Goal: Information Seeking & Learning: Check status

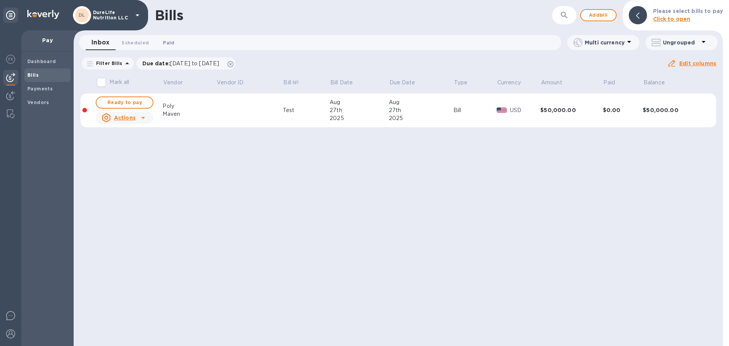
click at [164, 47] on button "Paid 0" at bounding box center [168, 42] width 27 height 15
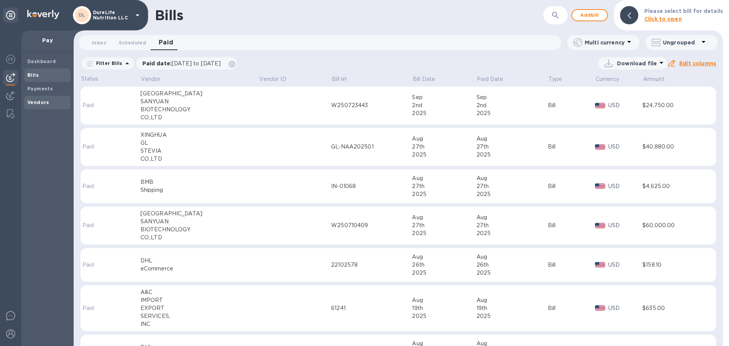
click at [46, 101] on b "Vendors" at bounding box center [38, 102] width 22 height 6
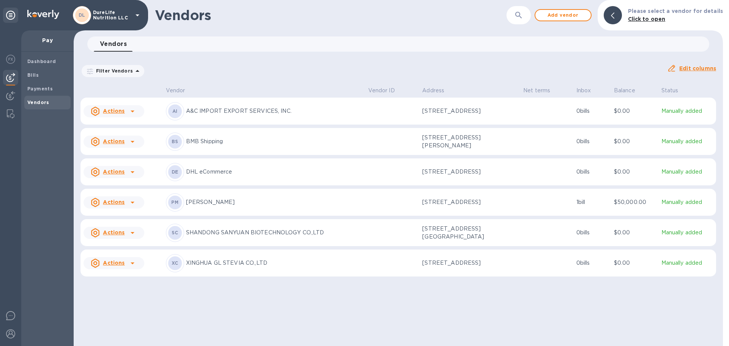
click at [382, 111] on td at bounding box center [392, 111] width 54 height 27
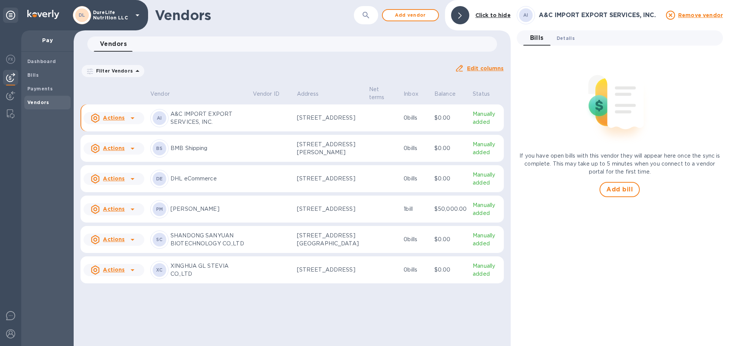
click at [569, 38] on span "Details 0" at bounding box center [566, 38] width 18 height 8
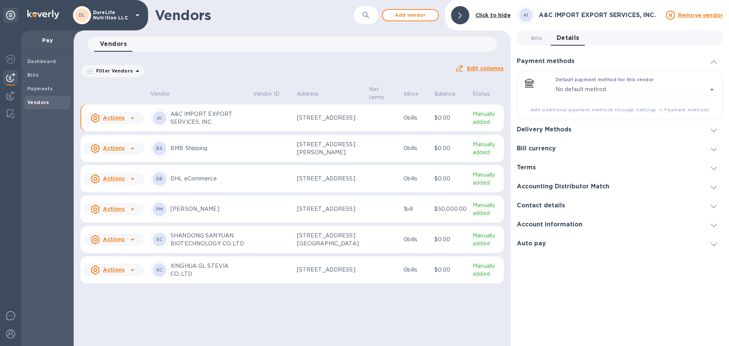
click at [709, 131] on div at bounding box center [714, 130] width 18 height 8
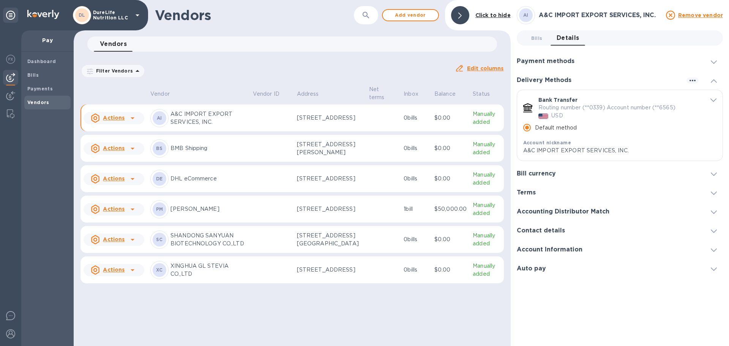
click at [713, 249] on icon at bounding box center [714, 249] width 6 height 3
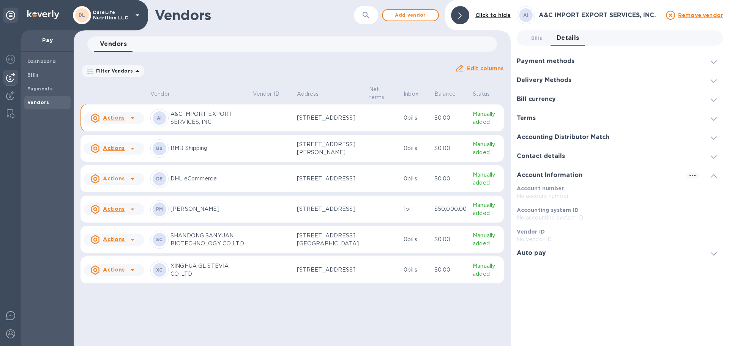
click at [712, 253] on icon at bounding box center [714, 253] width 6 height 3
click at [712, 157] on icon at bounding box center [714, 156] width 6 height 3
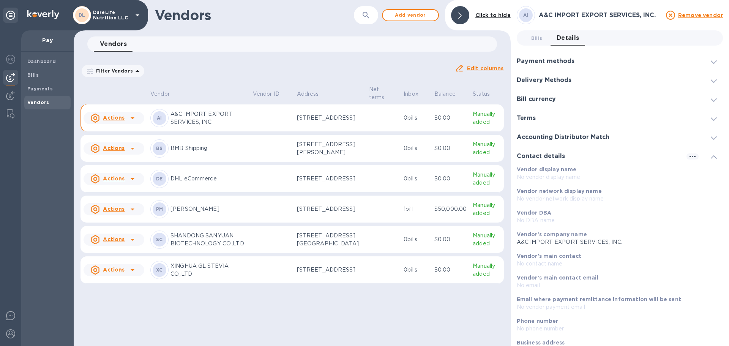
click at [711, 65] on span at bounding box center [714, 61] width 6 height 7
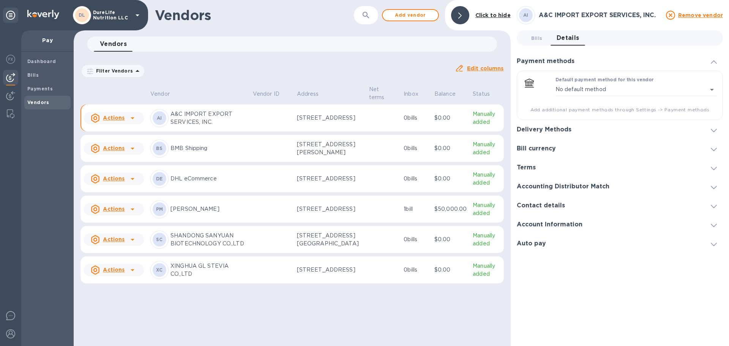
click at [715, 131] on icon at bounding box center [714, 130] width 6 height 3
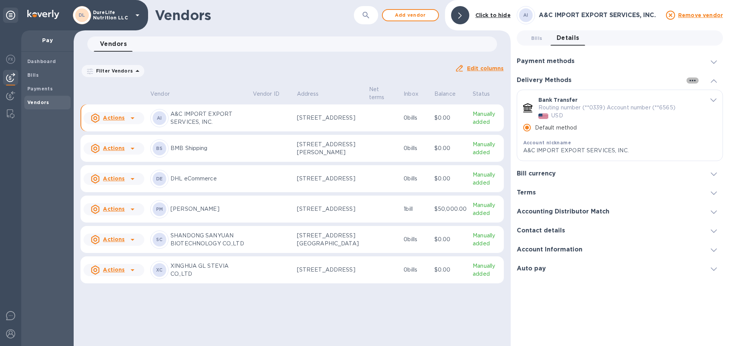
drag, startPoint x: 689, startPoint y: 80, endPoint x: 693, endPoint y: 82, distance: 4.1
click at [693, 82] on icon "button" at bounding box center [692, 80] width 9 height 9
click at [708, 63] on div at bounding box center [364, 173] width 729 height 346
click at [715, 62] on icon at bounding box center [714, 61] width 6 height 3
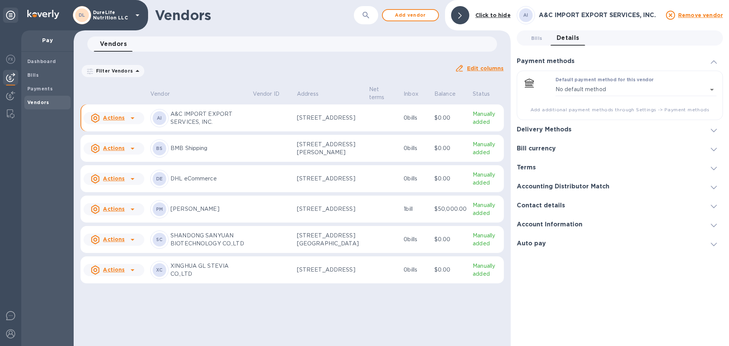
click at [99, 117] on icon at bounding box center [95, 118] width 8 height 9
click at [225, 89] on div at bounding box center [364, 173] width 729 height 346
click at [231, 152] on p "BMB Shipping" at bounding box center [208, 148] width 76 height 8
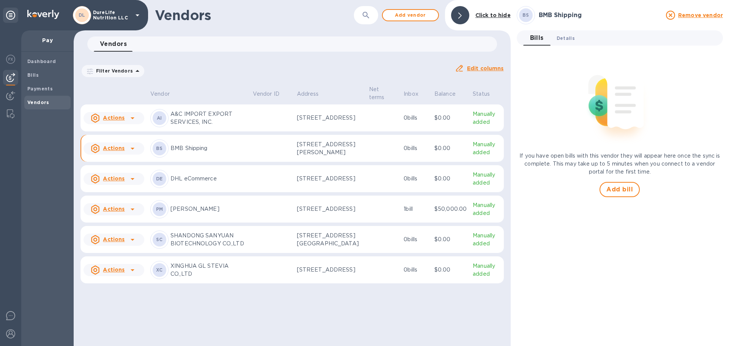
click at [569, 38] on span "Details 0" at bounding box center [566, 38] width 18 height 8
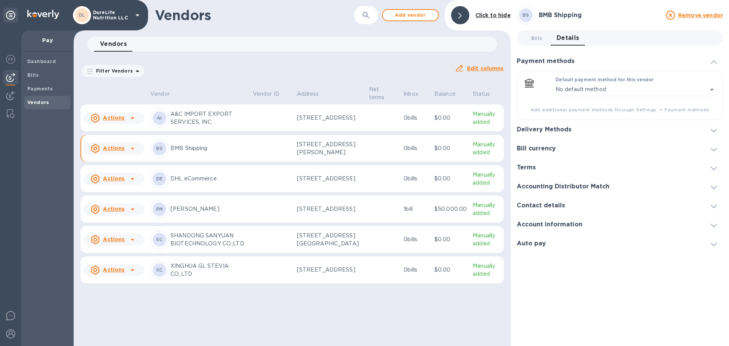
click at [711, 129] on div at bounding box center [714, 130] width 18 height 8
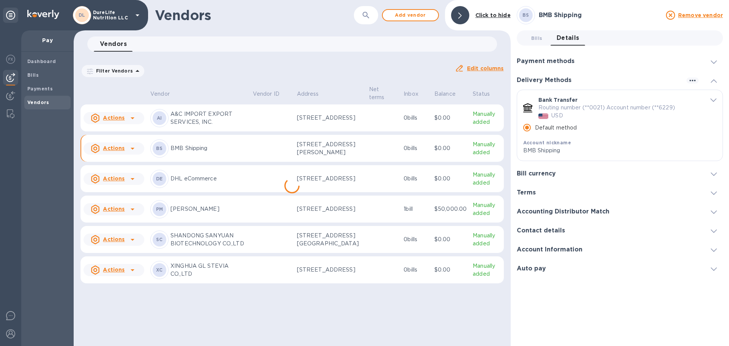
scroll to position [7, 0]
click at [259, 253] on td at bounding box center [272, 239] width 44 height 27
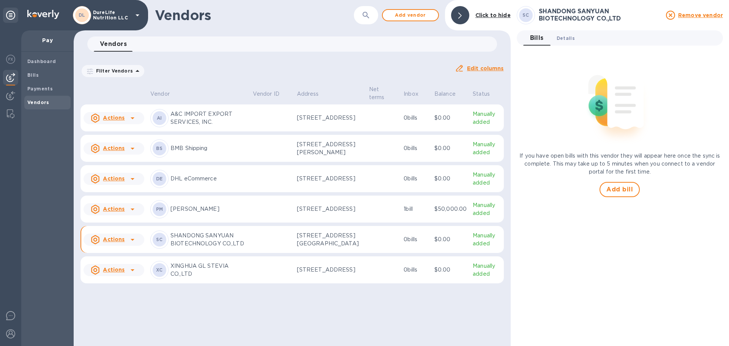
click at [564, 40] on span "Details 0" at bounding box center [566, 38] width 18 height 8
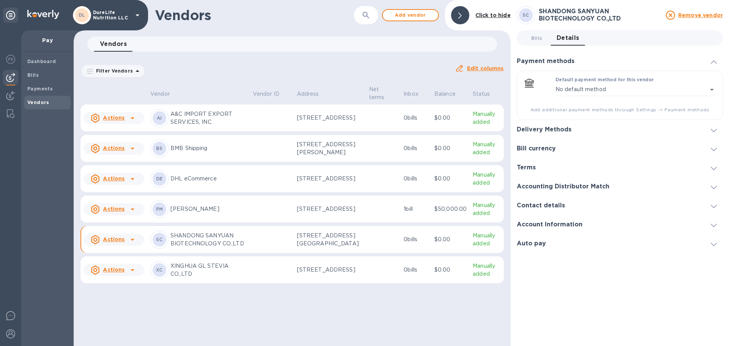
click at [713, 128] on span at bounding box center [714, 129] width 6 height 7
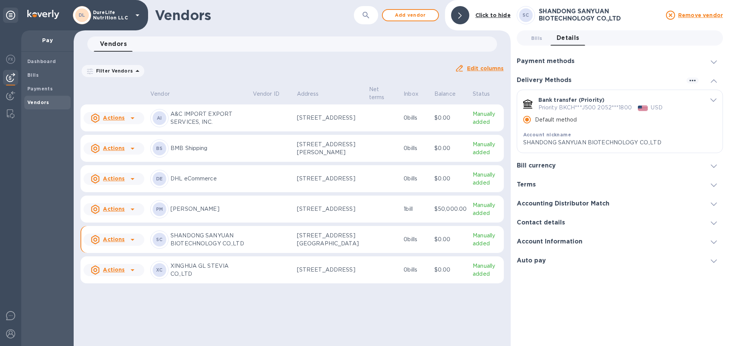
drag, startPoint x: 694, startPoint y: 120, endPoint x: 712, endPoint y: 100, distance: 27.7
click at [712, 100] on icon "default-method" at bounding box center [713, 99] width 6 height 3
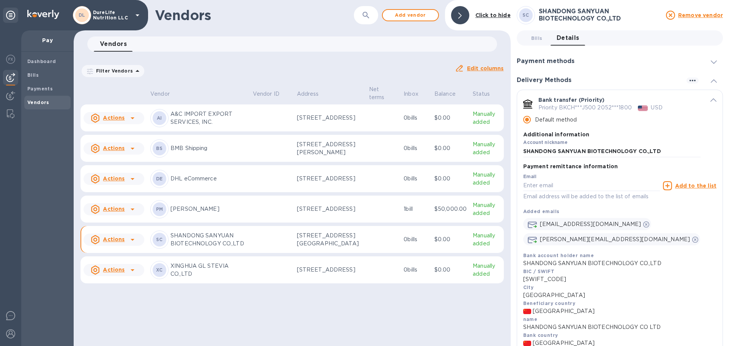
click at [250, 125] on td "AI A&C IMPORT EXPORT SERVICES, INC." at bounding box center [198, 117] width 103 height 27
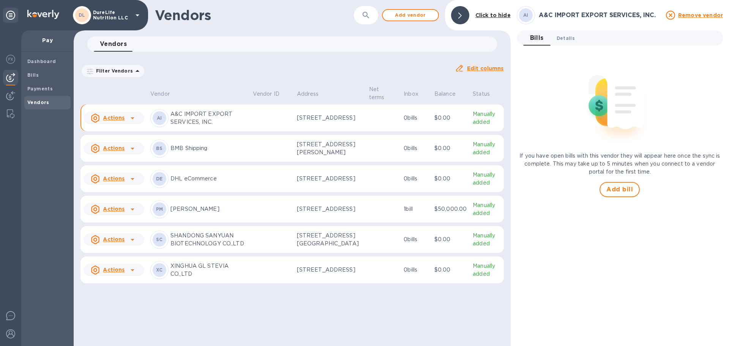
click at [569, 41] on span "Details 0" at bounding box center [566, 38] width 18 height 8
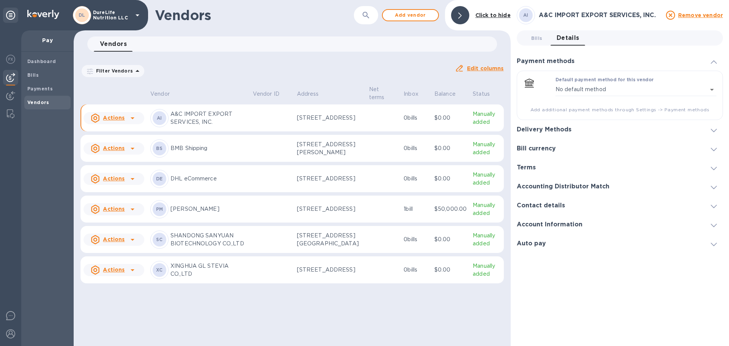
click at [707, 130] on div at bounding box center [714, 130] width 18 height 8
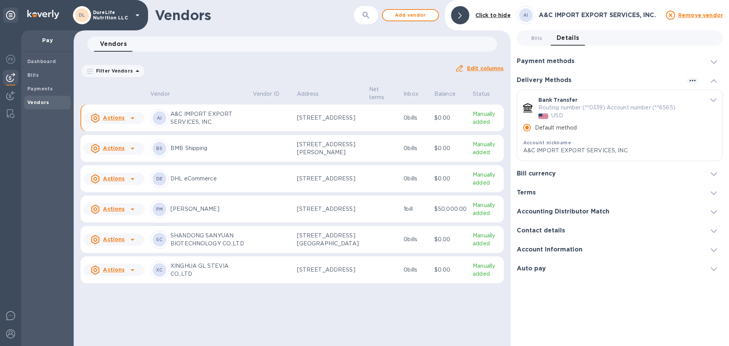
click at [710, 101] on icon "default-method" at bounding box center [713, 99] width 6 height 3
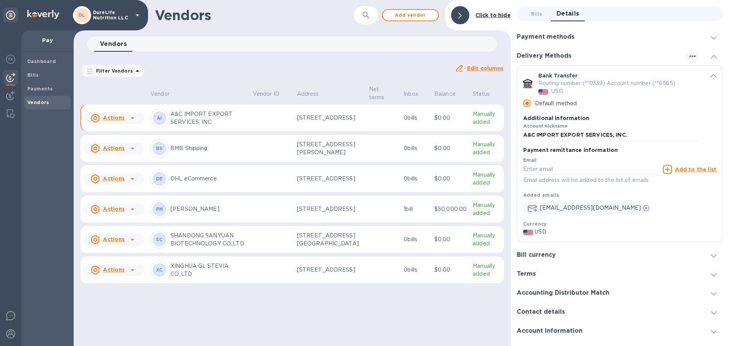
scroll to position [38, 0]
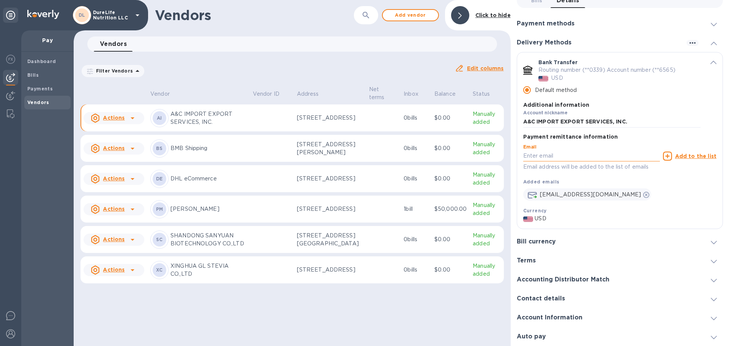
click at [595, 155] on input "default-method" at bounding box center [591, 155] width 137 height 11
type input "m"
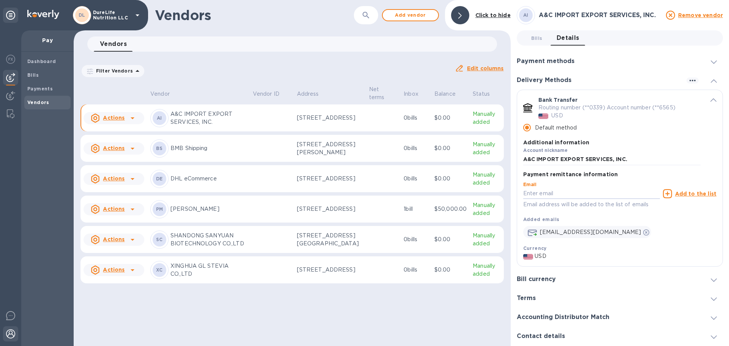
click at [11, 336] on img at bounding box center [10, 333] width 9 height 9
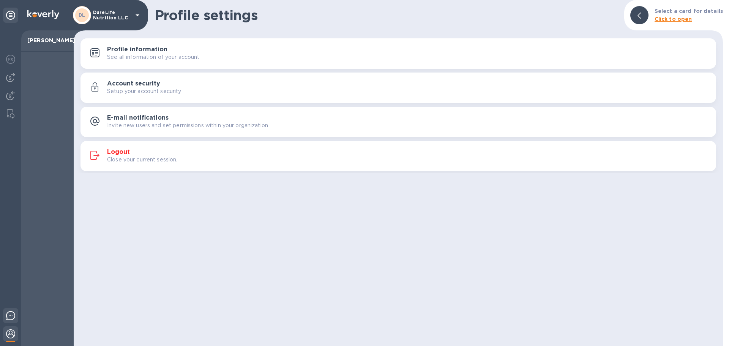
click at [13, 317] on img at bounding box center [10, 315] width 9 height 9
click at [11, 96] on img at bounding box center [10, 95] width 9 height 9
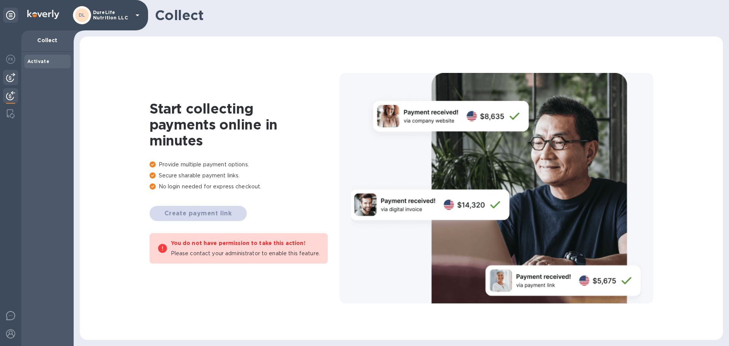
click at [11, 74] on img at bounding box center [10, 77] width 9 height 9
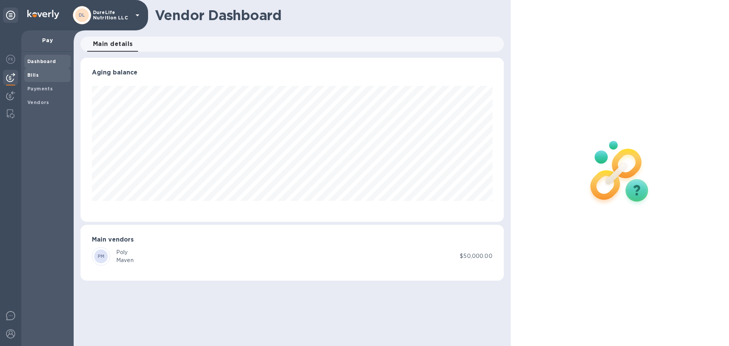
scroll to position [164, 423]
click at [12, 77] on img at bounding box center [10, 77] width 9 height 9
click at [46, 103] on b "Vendors" at bounding box center [38, 102] width 22 height 6
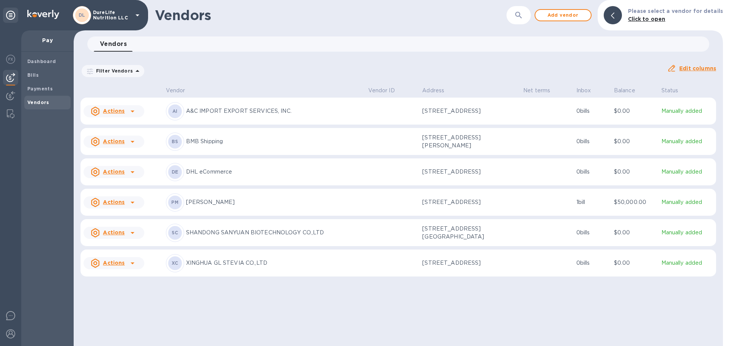
click at [394, 69] on div "Filter Vendors Auto pay: All" at bounding box center [370, 71] width 580 height 14
click at [268, 116] on div "AI A&C IMPORT EXPORT SERVICES, INC." at bounding box center [264, 111] width 196 height 18
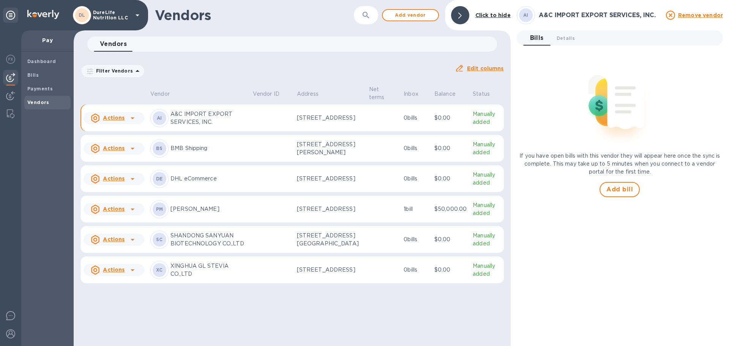
click at [268, 123] on td at bounding box center [272, 117] width 44 height 27
click at [404, 128] on td "0 bills" at bounding box center [416, 117] width 31 height 27
click at [308, 122] on p "[STREET_ADDRESS]" at bounding box center [330, 118] width 66 height 8
click at [330, 57] on div "Filter Vendors Auto pay: All Edit columns" at bounding box center [291, 68] width 429 height 27
click at [196, 119] on p "A&C IMPORT EXPORT SERVICES, INC." at bounding box center [208, 118] width 76 height 16
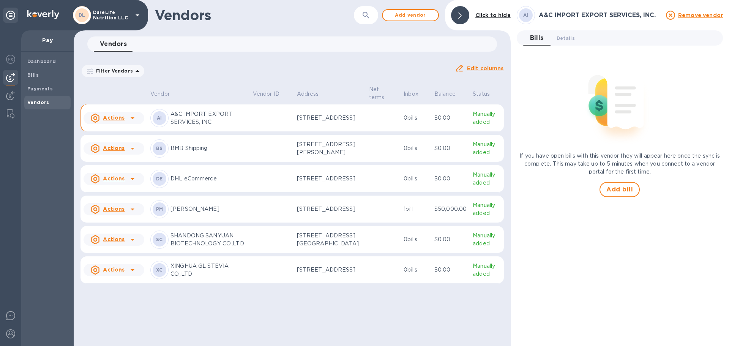
click at [456, 120] on p "$0.00" at bounding box center [450, 118] width 32 height 8
click at [563, 40] on span "Details 0" at bounding box center [566, 38] width 18 height 8
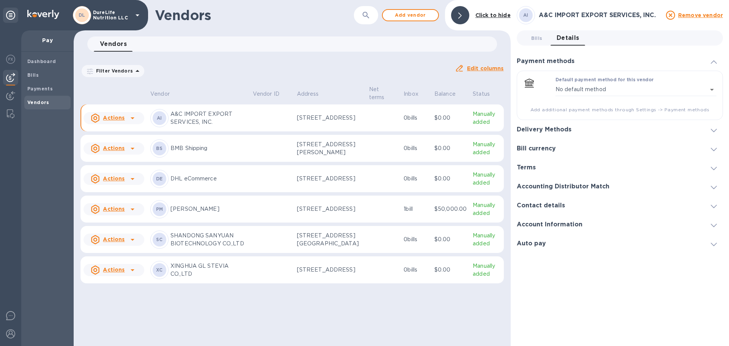
click at [458, 18] on div at bounding box center [460, 15] width 18 height 18
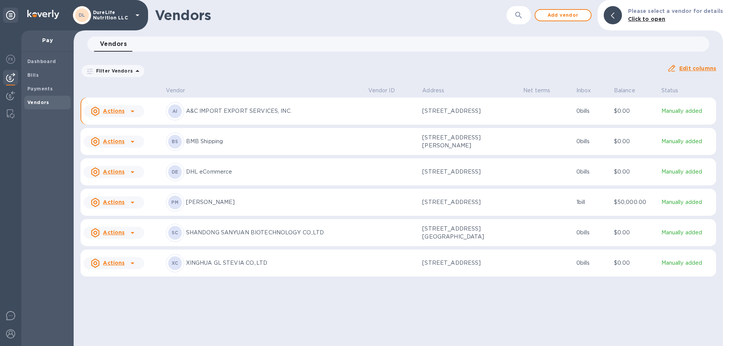
click at [289, 120] on div "AI A&C IMPORT EXPORT SERVICES, INC." at bounding box center [264, 111] width 196 height 18
click at [30, 75] on b "Bills" at bounding box center [32, 75] width 11 height 6
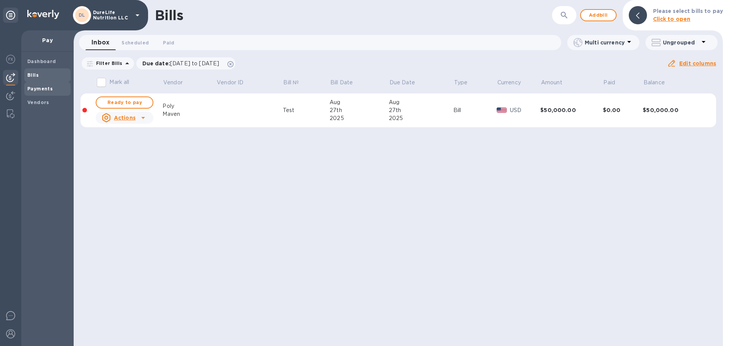
click at [44, 90] on b "Payments" at bounding box center [39, 89] width 25 height 6
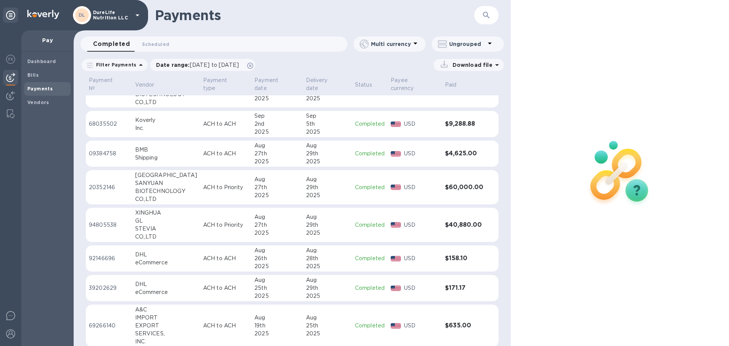
scroll to position [82, 0]
click at [285, 312] on div "Aug" at bounding box center [276, 316] width 45 height 8
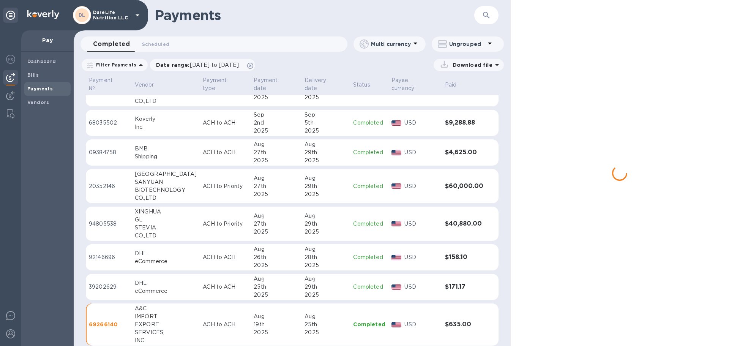
scroll to position [89, 0]
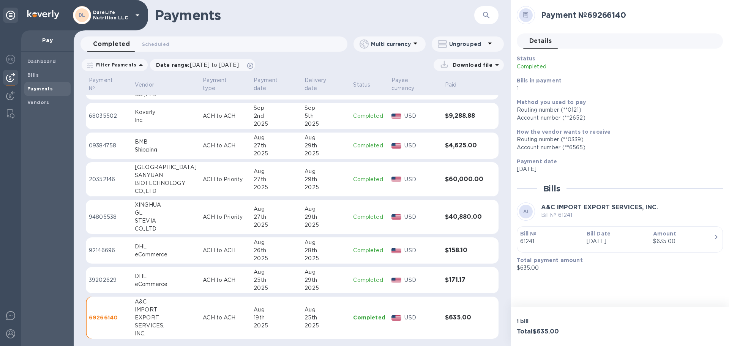
click at [525, 15] on icon at bounding box center [525, 15] width 5 height 6
click at [525, 14] on icon at bounding box center [525, 15] width 5 height 6
drag, startPoint x: 634, startPoint y: 18, endPoint x: 537, endPoint y: 12, distance: 97.4
click at [537, 12] on div "Payment № 69266140" at bounding box center [617, 15] width 206 height 24
copy h2 "Payment № 69266140"
